Goal: Task Accomplishment & Management: Complete application form

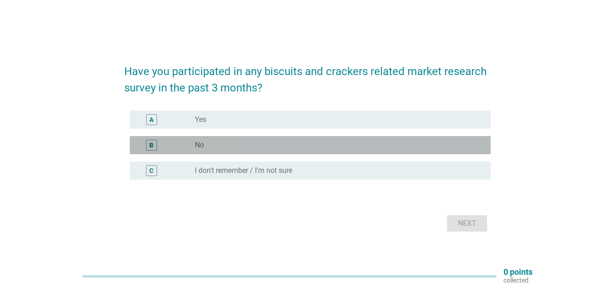
click at [152, 142] on div "B" at bounding box center [151, 145] width 4 height 10
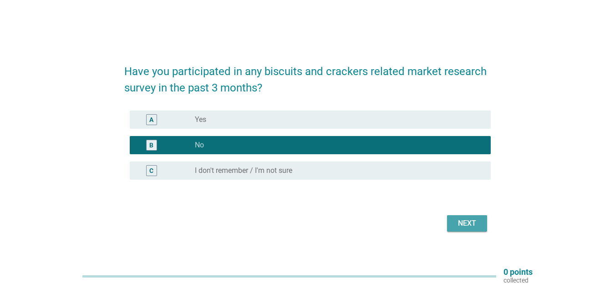
click at [458, 217] on button "Next" at bounding box center [467, 223] width 40 height 16
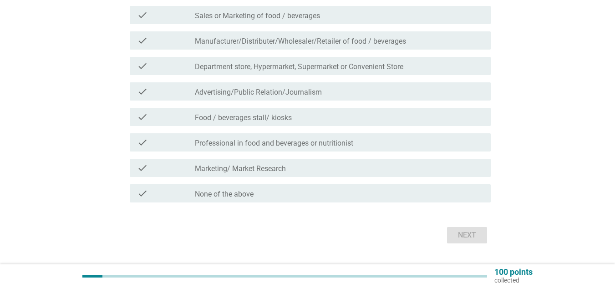
scroll to position [137, 0]
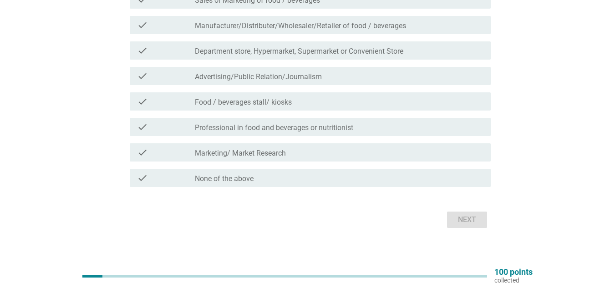
click at [248, 174] on div "check_box_outline_blank None of the above" at bounding box center [339, 177] width 289 height 11
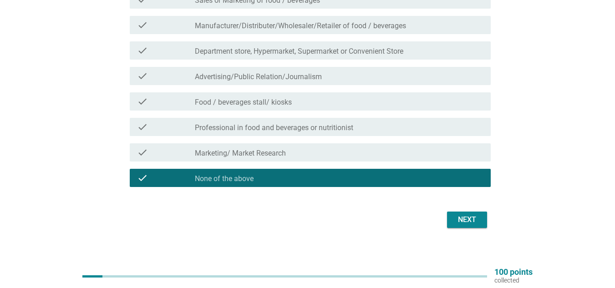
click at [475, 218] on div "Next" at bounding box center [466, 219] width 25 height 11
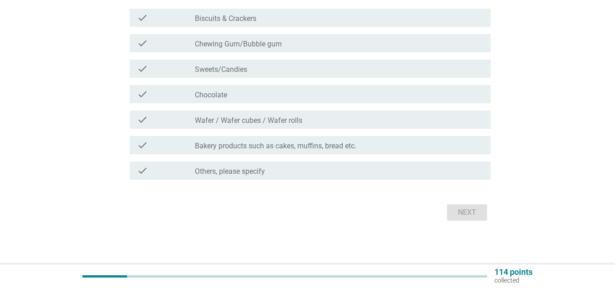
scroll to position [0, 0]
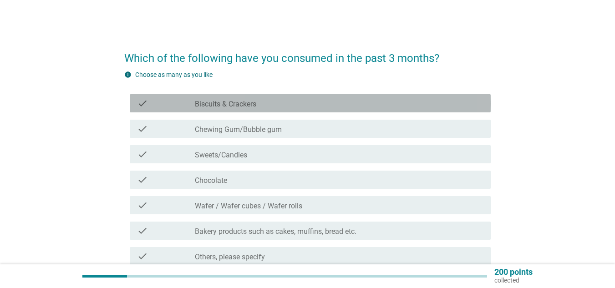
click at [152, 101] on div "check" at bounding box center [166, 103] width 58 height 11
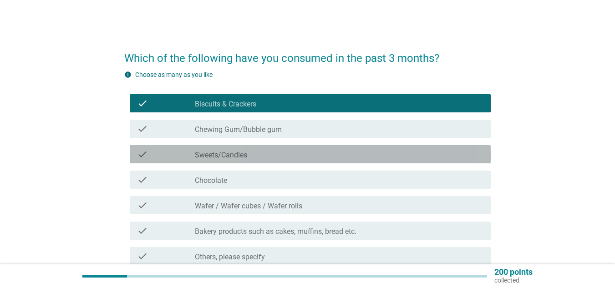
click at [150, 150] on div "check" at bounding box center [166, 154] width 58 height 11
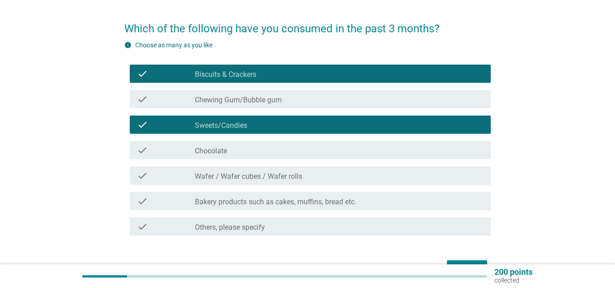
scroll to position [46, 0]
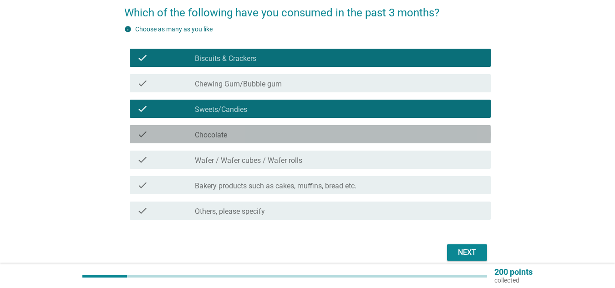
click at [161, 130] on div "check" at bounding box center [166, 134] width 58 height 11
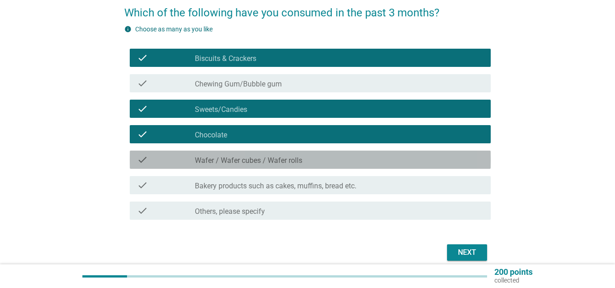
click at [159, 153] on div "check check_box_outline_blank Wafer / Wafer cubes / Wafer rolls" at bounding box center [310, 160] width 361 height 18
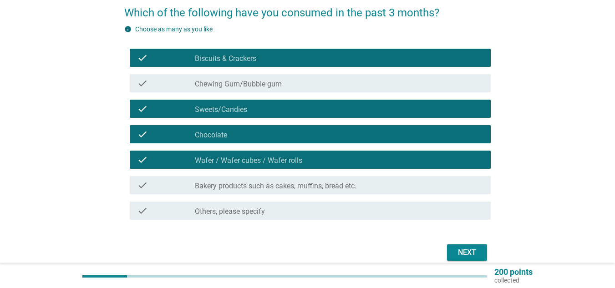
click at [164, 184] on div "check" at bounding box center [166, 185] width 58 height 11
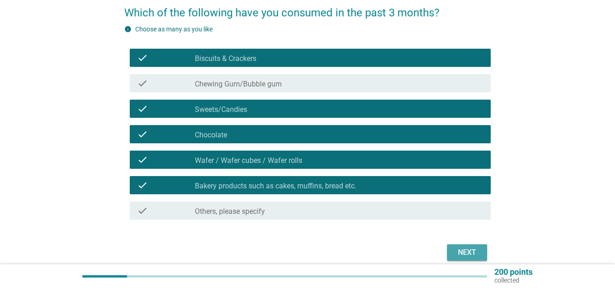
click at [466, 250] on div "Next" at bounding box center [466, 252] width 25 height 11
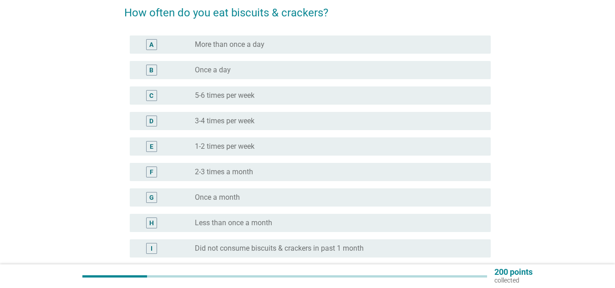
scroll to position [0, 0]
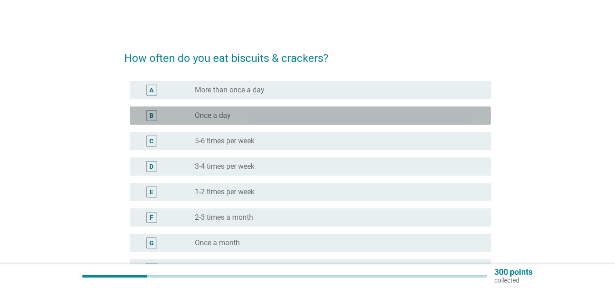
click at [156, 114] on div "B" at bounding box center [151, 115] width 11 height 11
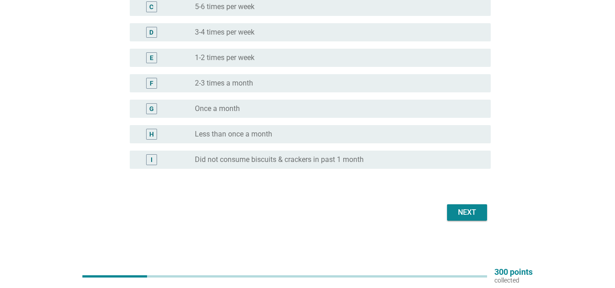
scroll to position [89, 0]
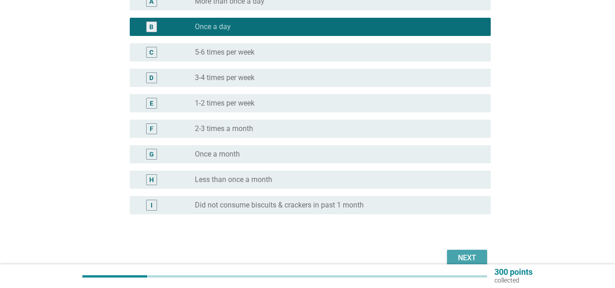
click at [465, 251] on button "Next" at bounding box center [467, 258] width 40 height 16
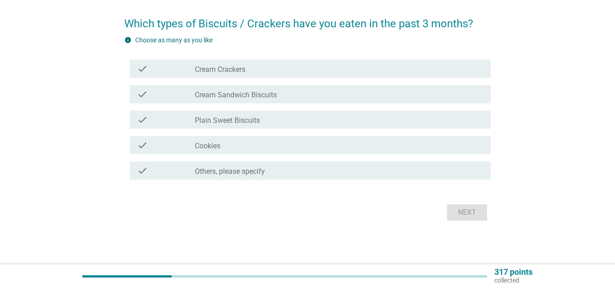
scroll to position [0, 0]
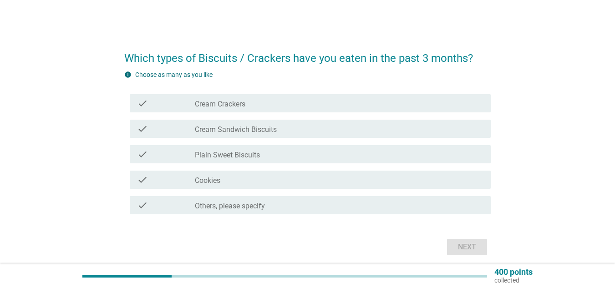
click at [161, 104] on div "check" at bounding box center [166, 103] width 58 height 11
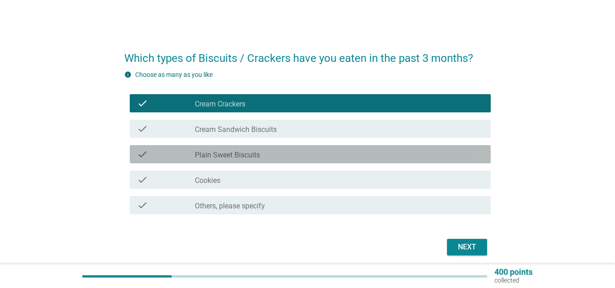
click at [167, 150] on div "check" at bounding box center [166, 154] width 58 height 11
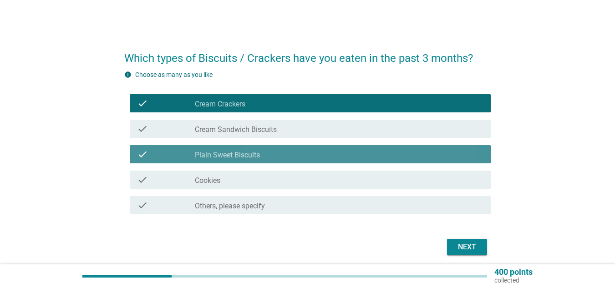
click at [167, 150] on div "check" at bounding box center [166, 154] width 58 height 11
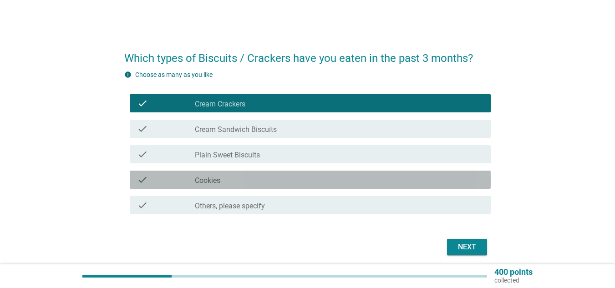
click at [163, 178] on div "check" at bounding box center [166, 179] width 58 height 11
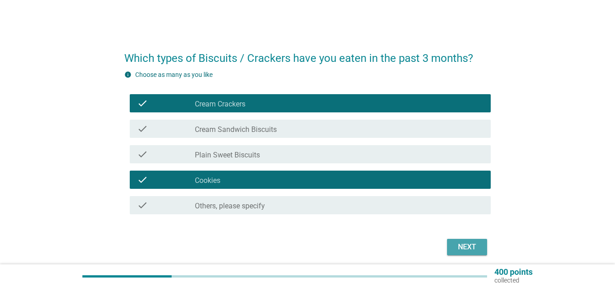
click at [465, 247] on div "Next" at bounding box center [466, 247] width 25 height 11
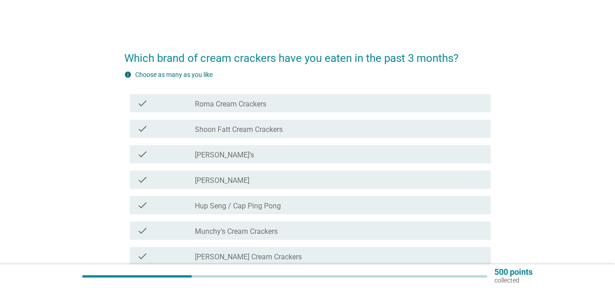
scroll to position [46, 0]
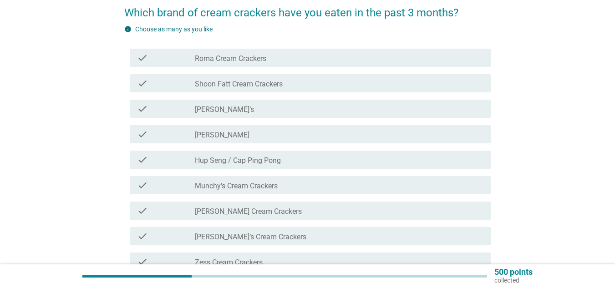
drag, startPoint x: 163, startPoint y: 106, endPoint x: 165, endPoint y: 111, distance: 5.3
click at [164, 111] on div "check" at bounding box center [166, 108] width 58 height 11
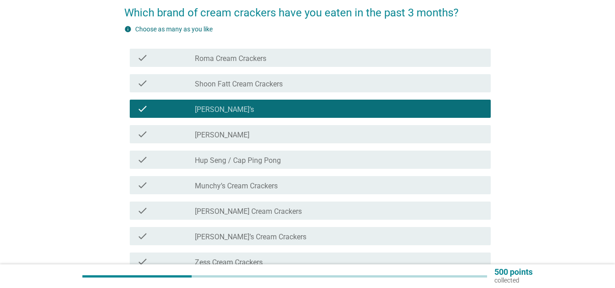
click at [162, 153] on div "check check_box_outline_blank Hup Seng / Cap Ping Pong" at bounding box center [310, 160] width 361 height 18
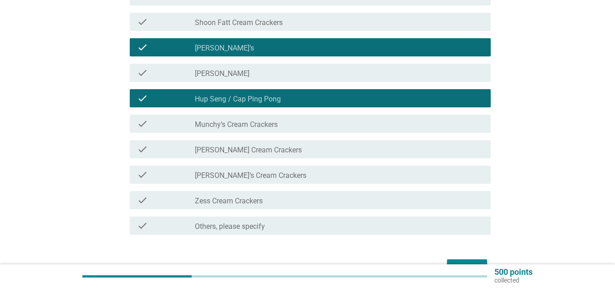
scroll to position [91, 0]
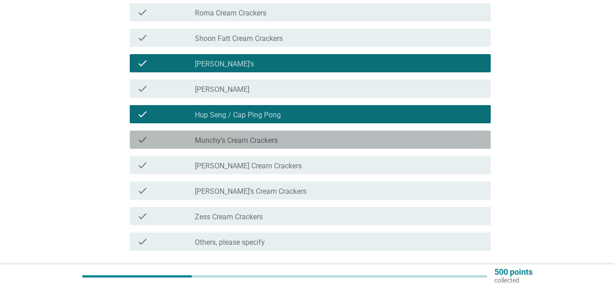
click at [176, 137] on div "check" at bounding box center [166, 139] width 58 height 11
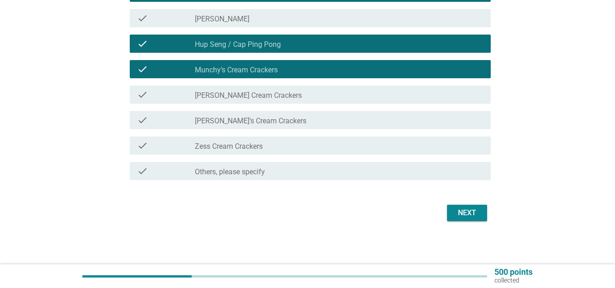
scroll to position [162, 0]
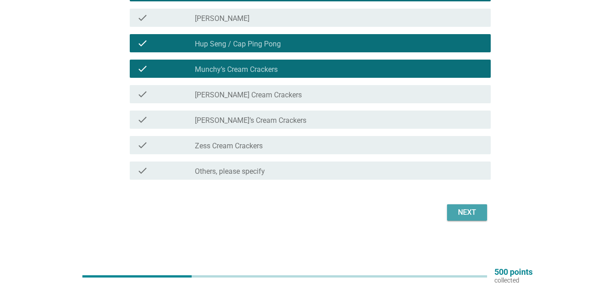
click at [458, 215] on div "Next" at bounding box center [466, 212] width 25 height 11
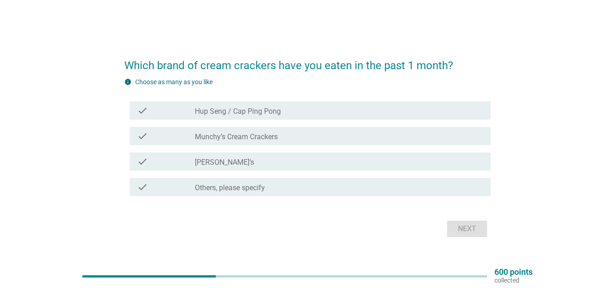
click at [177, 107] on div "check" at bounding box center [166, 110] width 58 height 11
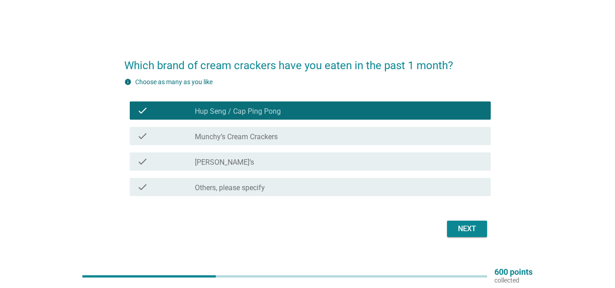
click at [173, 157] on div "check" at bounding box center [166, 161] width 58 height 11
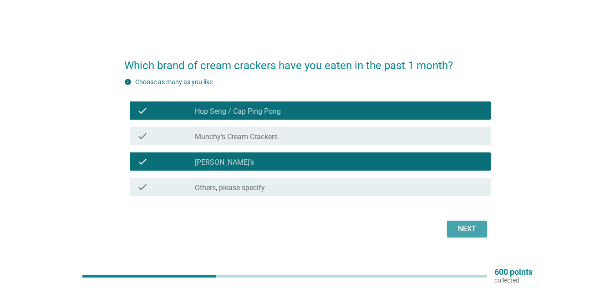
click at [467, 228] on div "Next" at bounding box center [466, 228] width 25 height 11
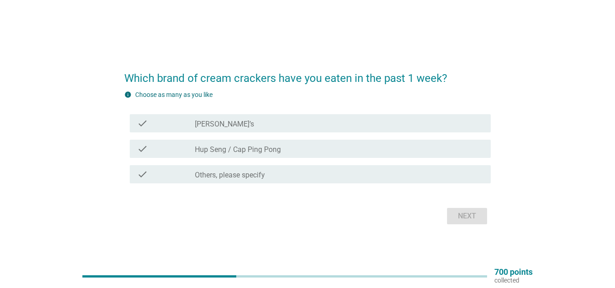
click at [255, 122] on div "check_box [PERSON_NAME]’s" at bounding box center [339, 123] width 289 height 11
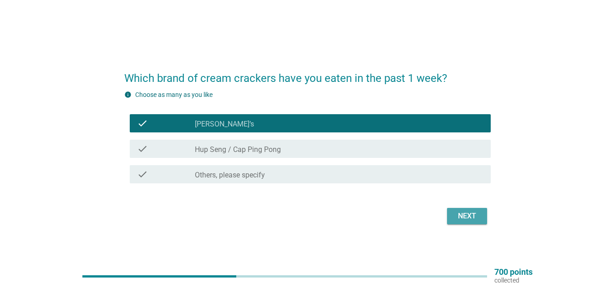
click at [460, 213] on div "Next" at bounding box center [466, 216] width 25 height 11
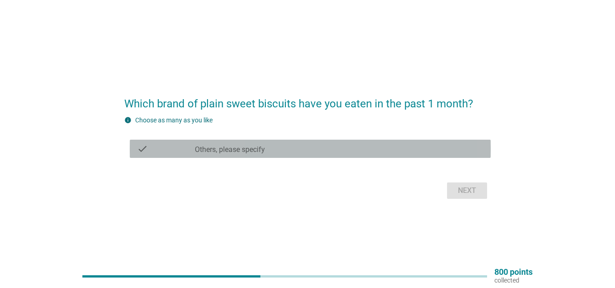
click at [264, 148] on label "Others, please specify" at bounding box center [230, 149] width 70 height 9
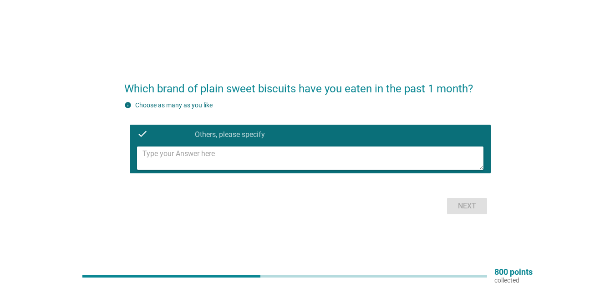
click at [249, 159] on textarea at bounding box center [312, 158] width 341 height 23
type textarea "j"
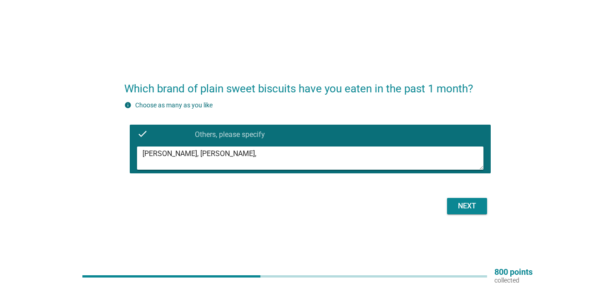
type textarea "[PERSON_NAME], [PERSON_NAME],"
click at [479, 201] on div "Next" at bounding box center [466, 206] width 25 height 11
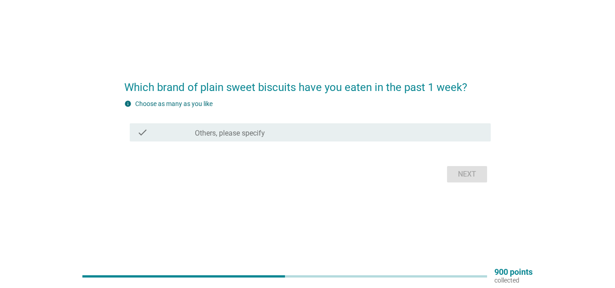
scroll to position [24, 0]
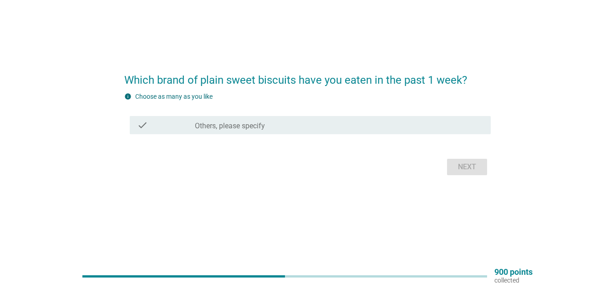
click at [204, 89] on form "Which brand of plain sweet biscuits have you eaten in the past 1 week? info Cho…" at bounding box center [307, 120] width 366 height 115
click at [209, 120] on div "check_box_outline_blank Others, please specify" at bounding box center [339, 125] width 289 height 11
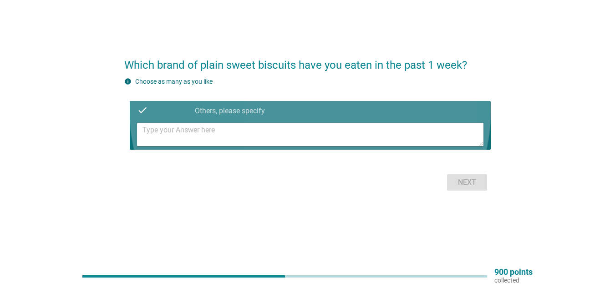
scroll to position [9, 0]
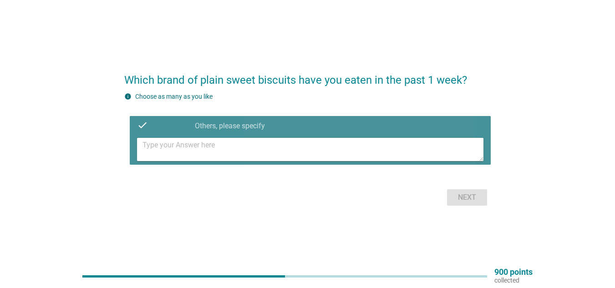
click at [206, 146] on textarea at bounding box center [312, 149] width 341 height 23
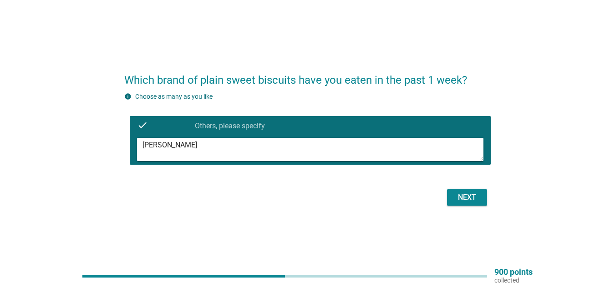
type textarea "[PERSON_NAME]"
click at [473, 198] on div "Next" at bounding box center [466, 197] width 25 height 11
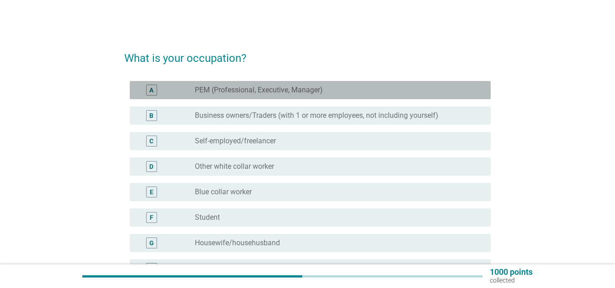
click at [213, 86] on label "PEM (Professional, Executive, Manager)" at bounding box center [259, 90] width 128 height 9
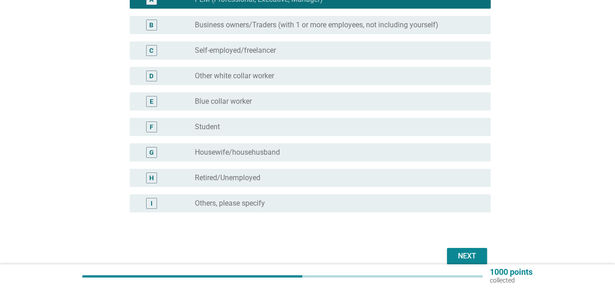
scroll to position [91, 0]
click at [467, 252] on div "Next" at bounding box center [466, 255] width 25 height 11
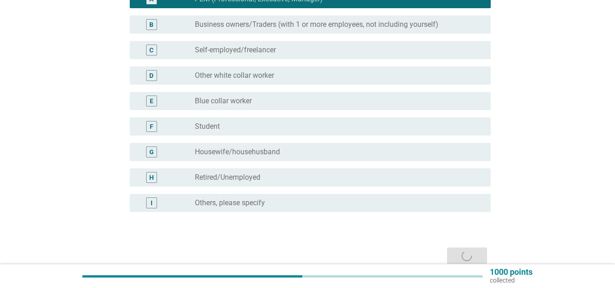
scroll to position [0, 0]
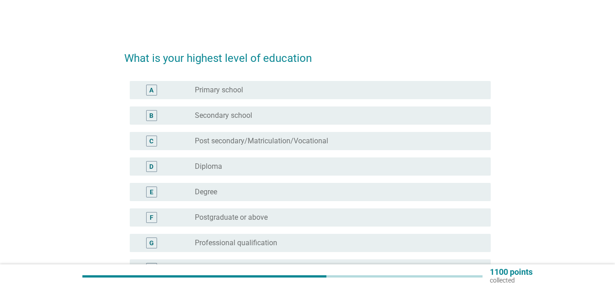
click at [198, 186] on div "E radio_button_unchecked Degree" at bounding box center [310, 192] width 361 height 18
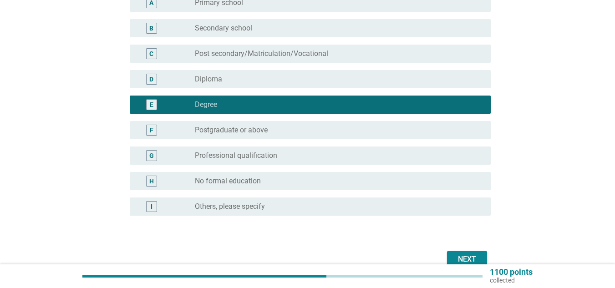
scroll to position [91, 0]
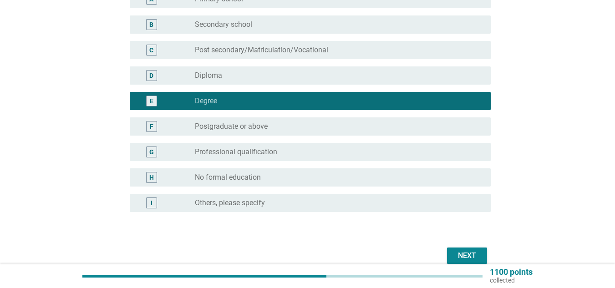
click at [464, 250] on button "Next" at bounding box center [467, 256] width 40 height 16
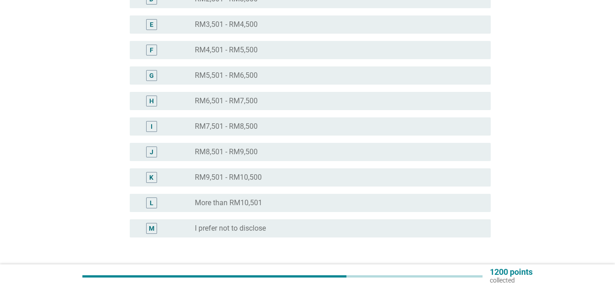
scroll to position [228, 0]
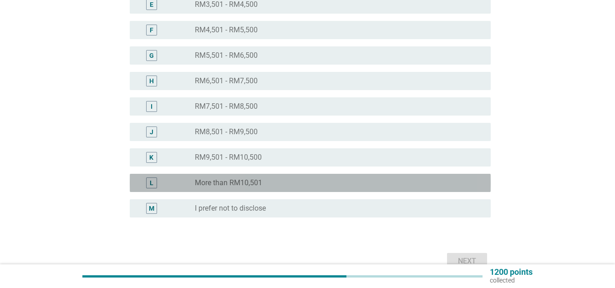
click at [208, 181] on label "More than RM10,501" at bounding box center [228, 182] width 67 height 9
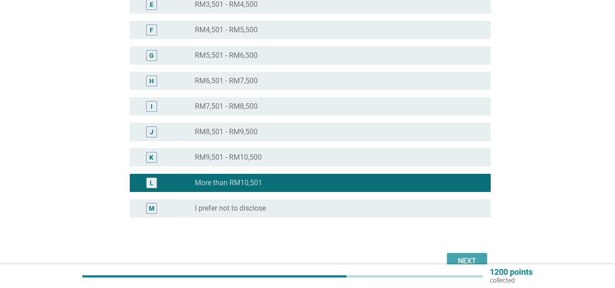
click at [475, 259] on div "Next" at bounding box center [466, 261] width 25 height 11
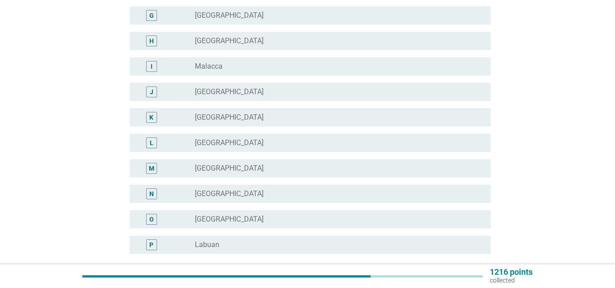
scroll to position [0, 0]
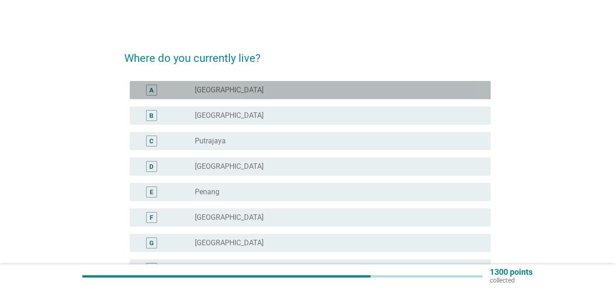
click at [196, 86] on label "[GEOGRAPHIC_DATA]" at bounding box center [229, 90] width 69 height 9
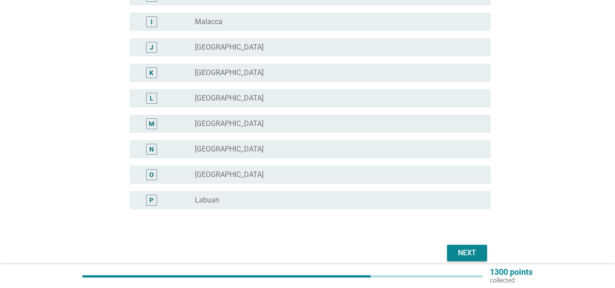
scroll to position [273, 0]
click at [468, 250] on div "Next" at bounding box center [466, 252] width 25 height 11
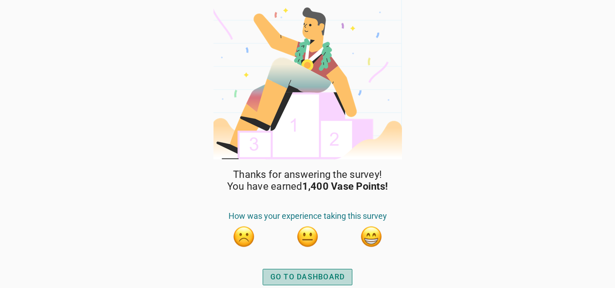
click at [321, 274] on div "GO TO DASHBOARD" at bounding box center [307, 277] width 75 height 11
